Goal: Information Seeking & Learning: Learn about a topic

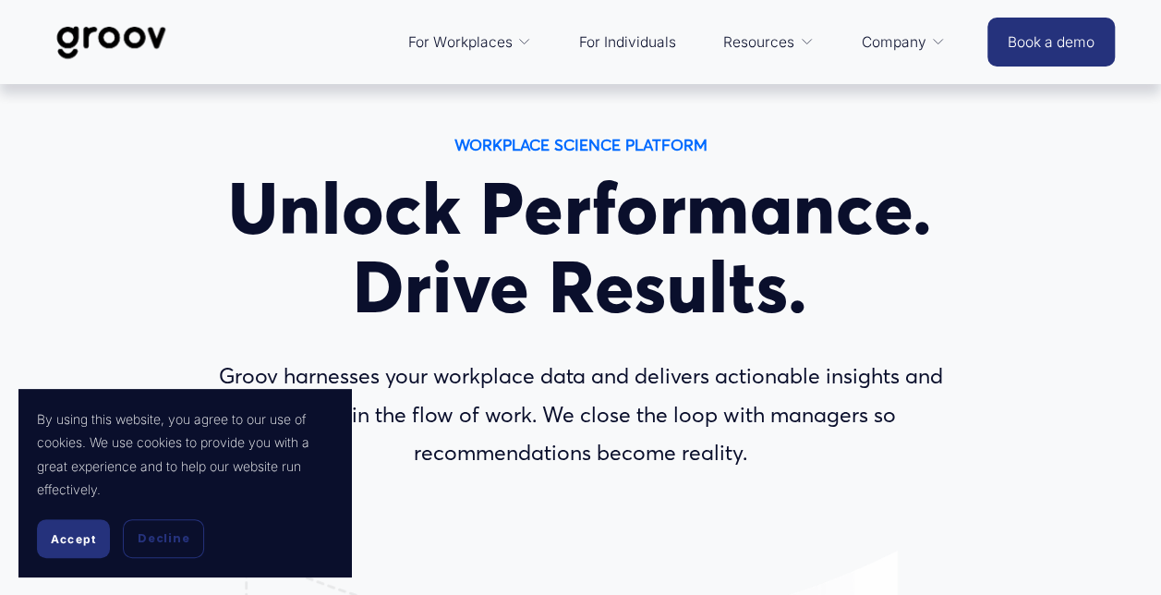
click at [820, 364] on p "Groov harnesses your workplace data and delivers actionable insights and prompt…" at bounding box center [580, 414] width 799 height 115
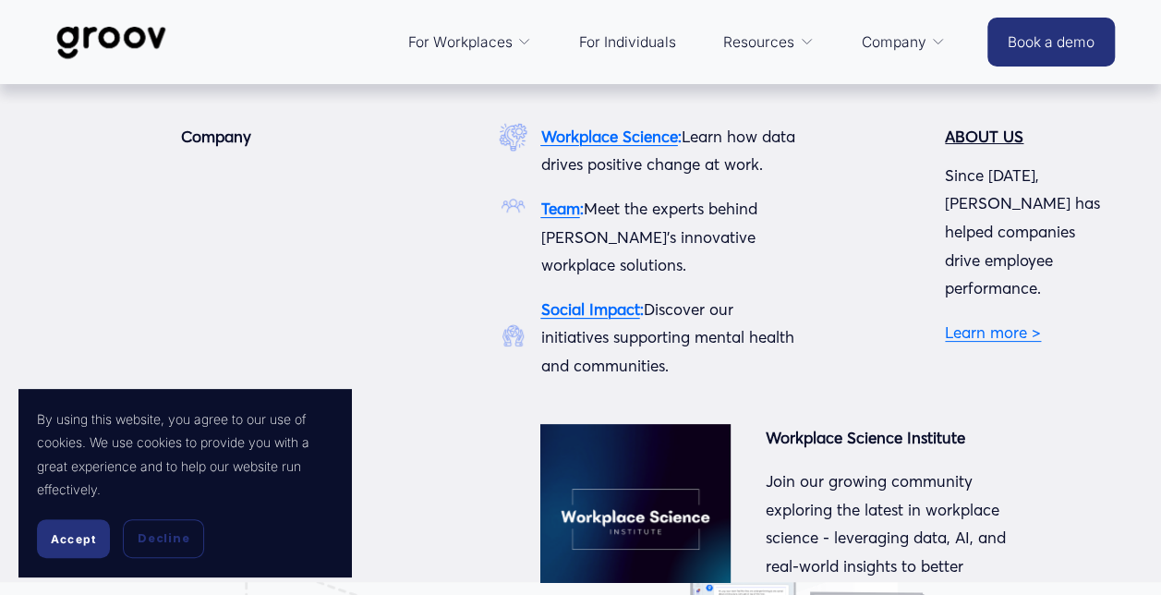
click at [896, 41] on span "Company" at bounding box center [893, 43] width 65 height 26
click at [931, 45] on span "folder dropdown" at bounding box center [938, 42] width 14 height 14
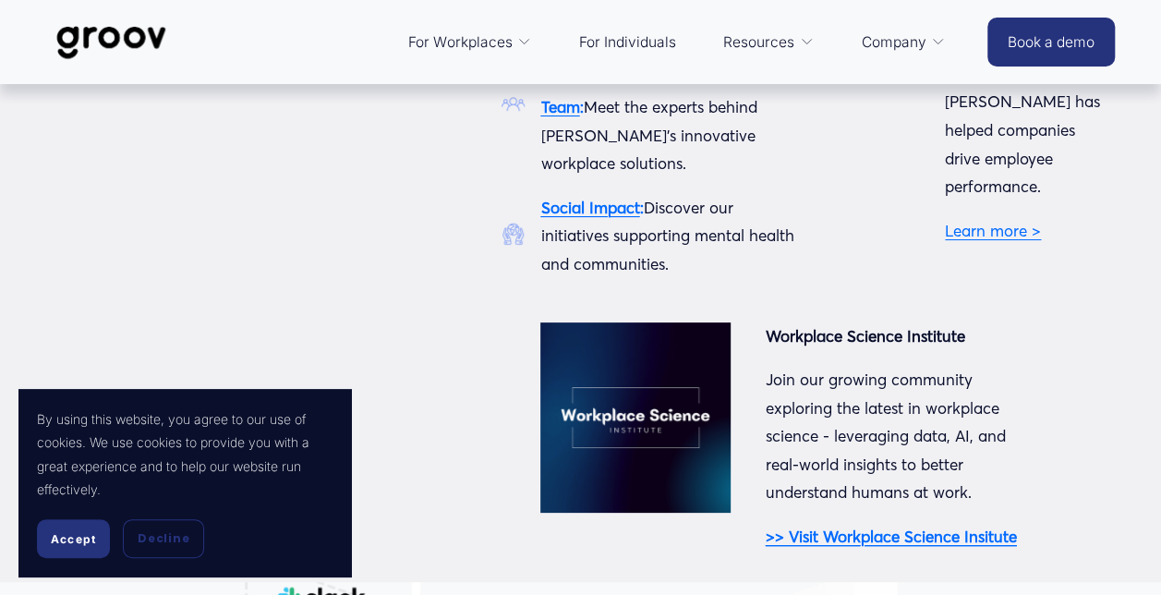
scroll to position [131, 0]
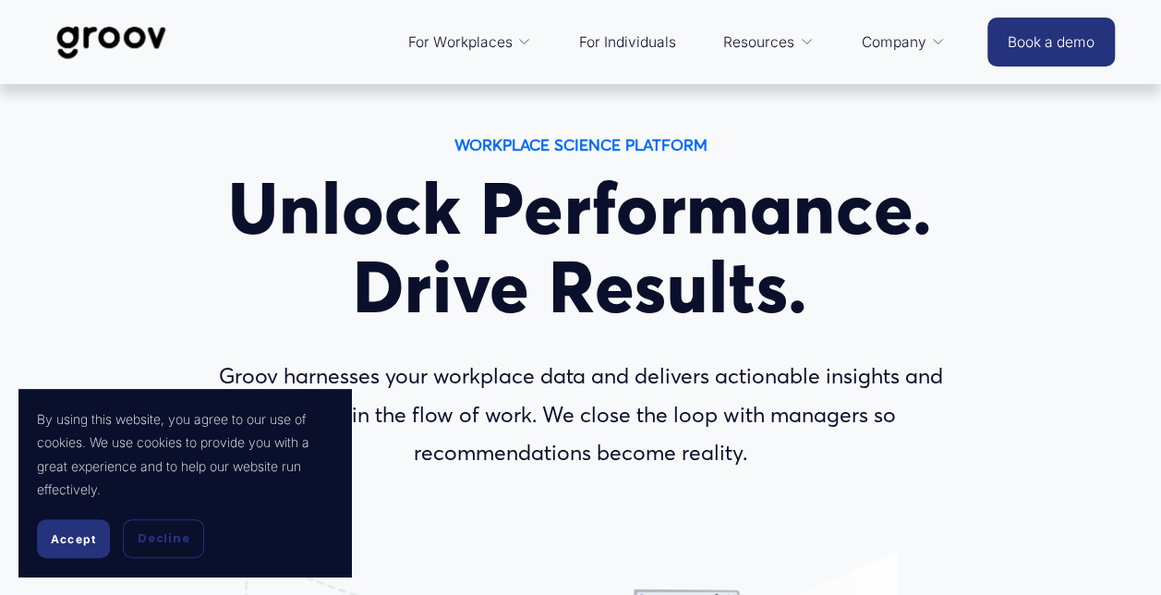
click at [67, 541] on span "Accept" at bounding box center [73, 539] width 45 height 14
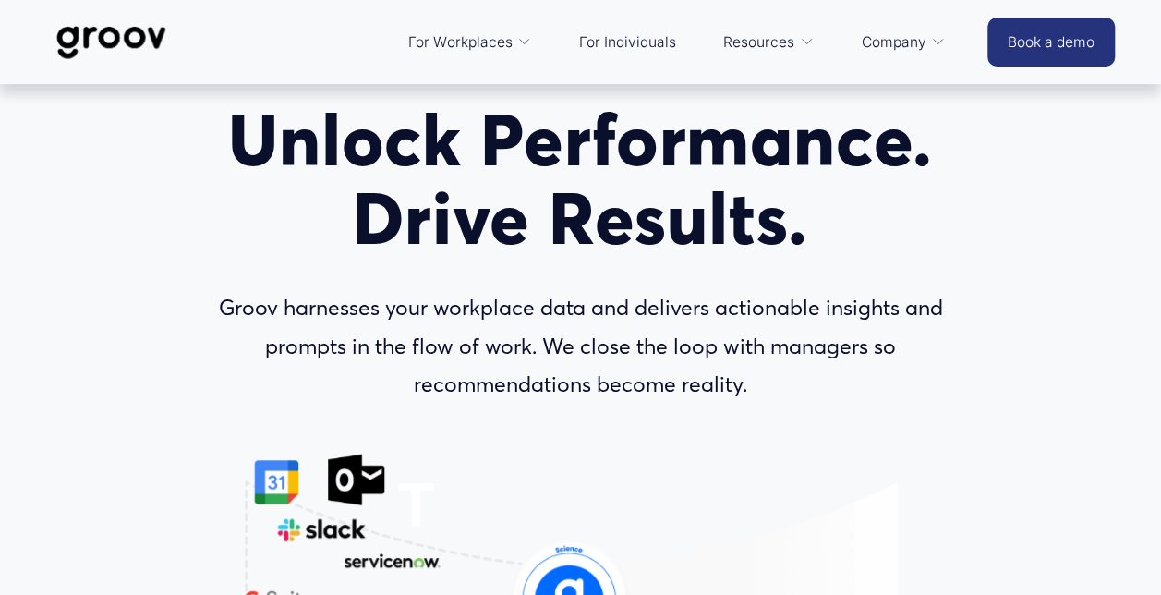
scroll to position [0, 0]
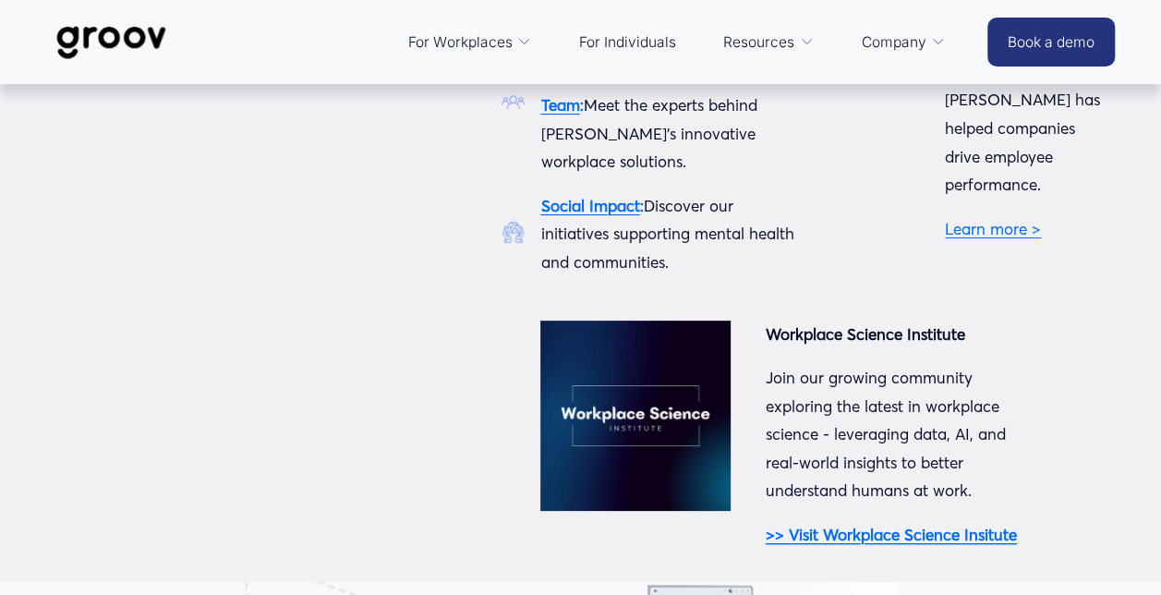
click at [562, 107] on strong "Team" at bounding box center [559, 104] width 39 height 19
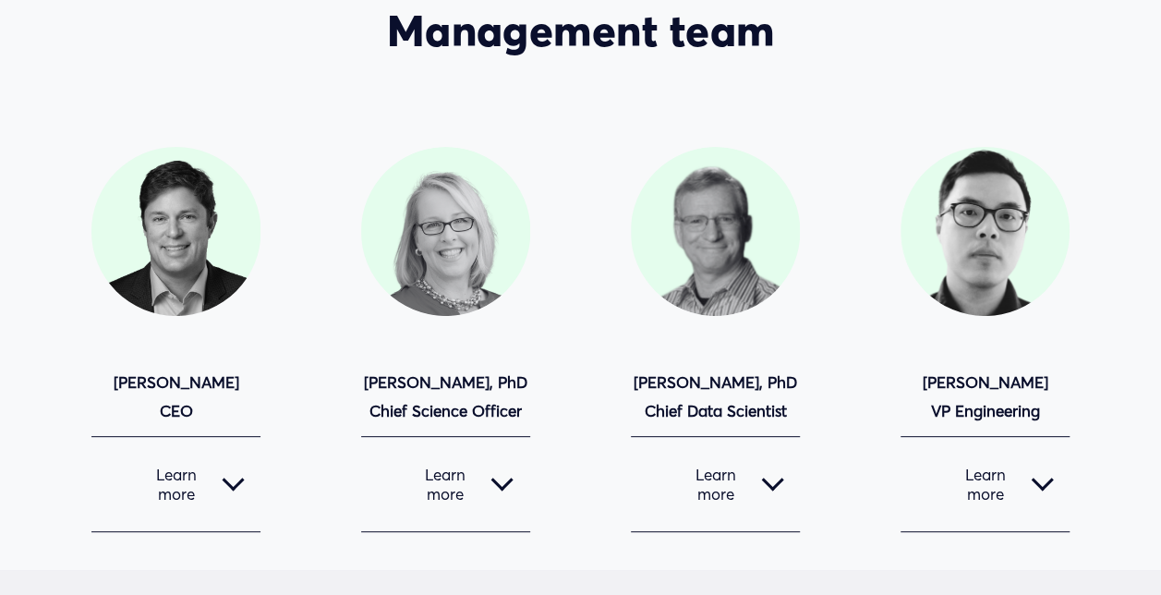
scroll to position [128, 0]
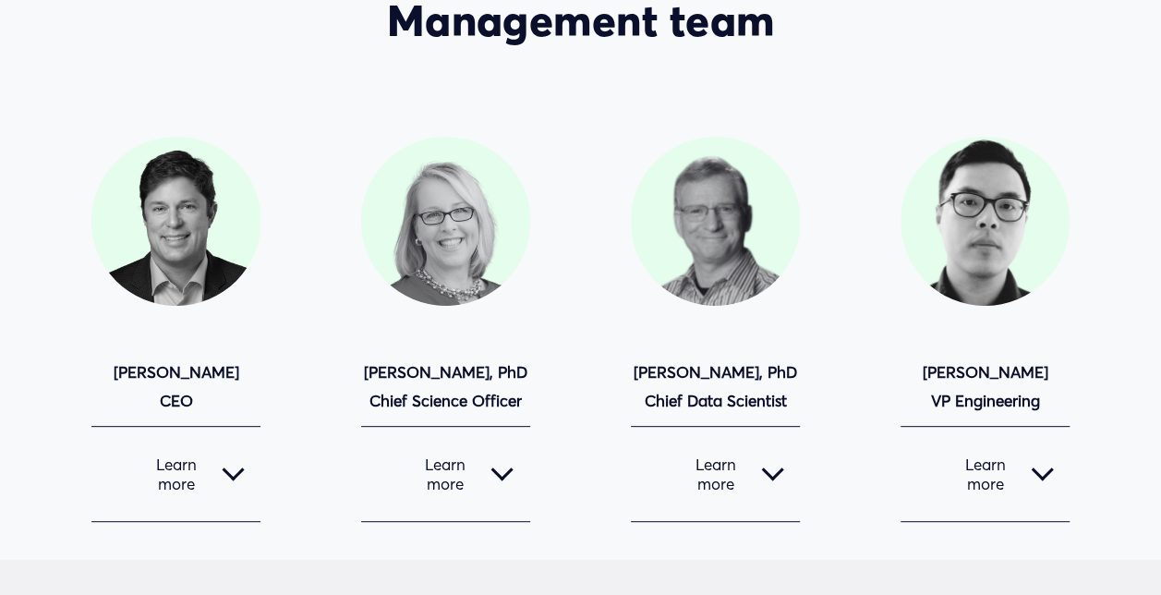
click at [458, 493] on span "Learn more" at bounding box center [435, 474] width 114 height 39
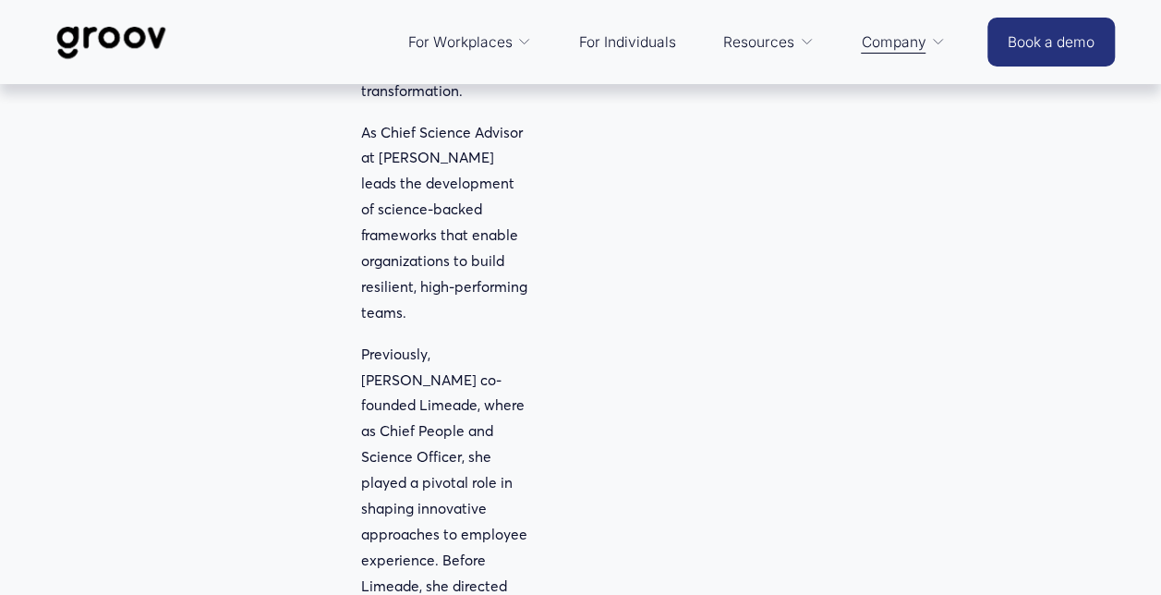
scroll to position [721, 0]
